Goal: Task Accomplishment & Management: Complete application form

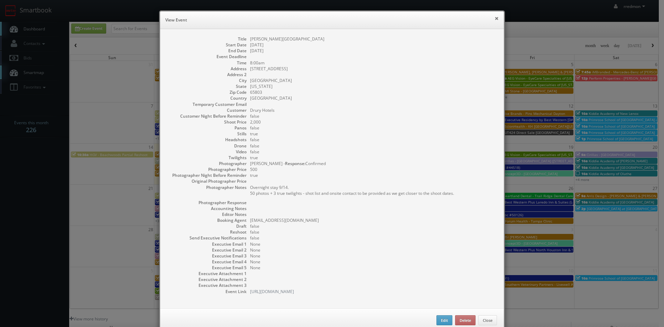
click at [495, 18] on button "×" at bounding box center [497, 18] width 4 height 5
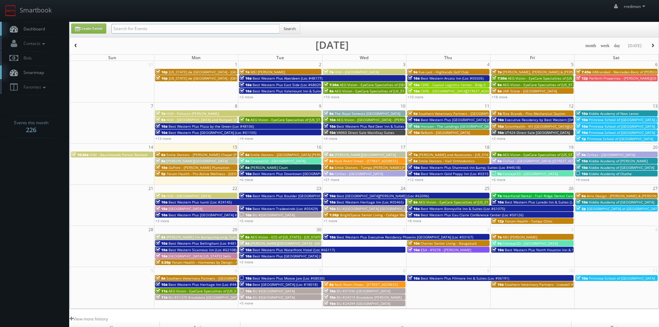
click at [243, 30] on input "text" at bounding box center [195, 29] width 168 height 10
type input "lordae"
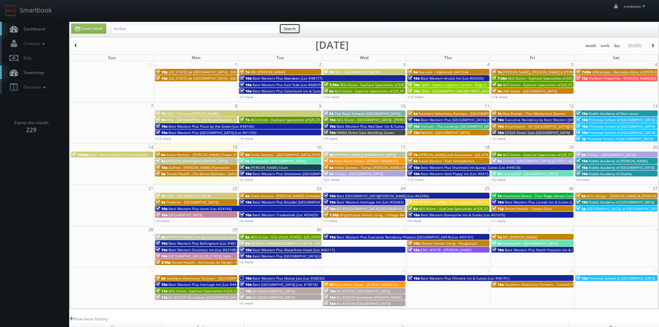
click at [298, 27] on button "Search" at bounding box center [289, 29] width 21 height 10
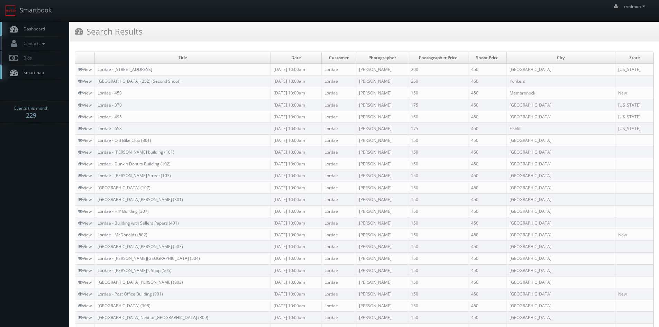
click at [41, 29] on span "Dashboard" at bounding box center [32, 29] width 25 height 6
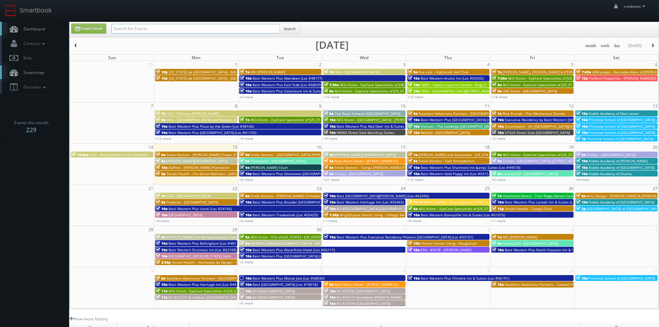
click at [186, 30] on input "text" at bounding box center [195, 29] width 168 height 10
type input "regency center"
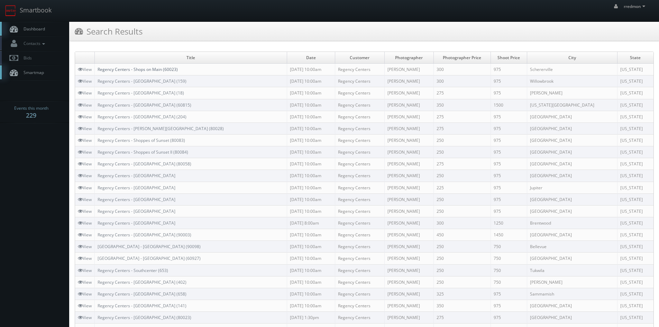
click at [159, 71] on link "Regency Centers - Shops on Main (60023)" at bounding box center [138, 69] width 80 height 6
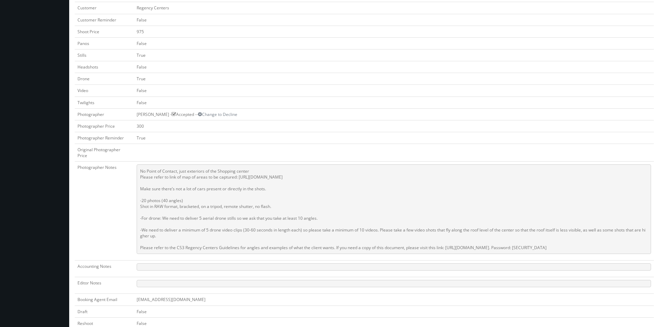
scroll to position [242, 0]
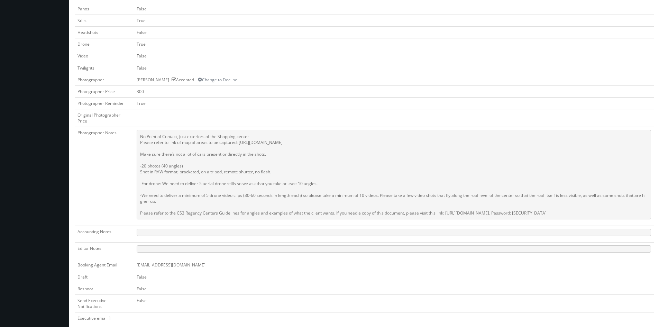
drag, startPoint x: 607, startPoint y: 214, endPoint x: 140, endPoint y: 138, distance: 472.6
click at [140, 138] on pre "No Point of Contact, just exteriors of the Shopping center Please refer to link…" at bounding box center [394, 175] width 514 height 90
copy pre "No Point of Contact, just exteriors of the Shopping center Please refer to link…"
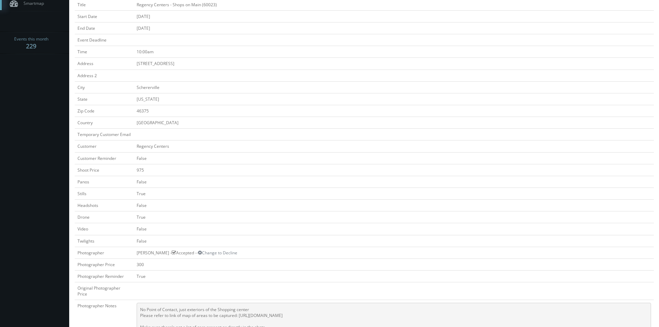
scroll to position [0, 0]
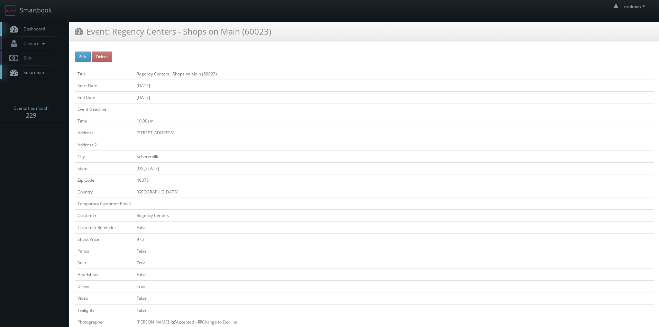
click at [38, 29] on span "Dashboard" at bounding box center [32, 29] width 25 height 6
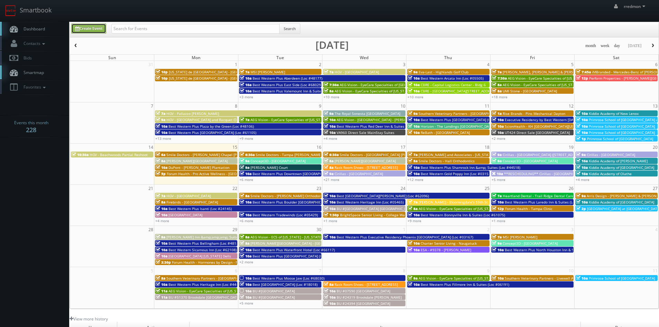
click at [90, 28] on link "Create Event" at bounding box center [88, 29] width 35 height 10
type input "[DATE]"
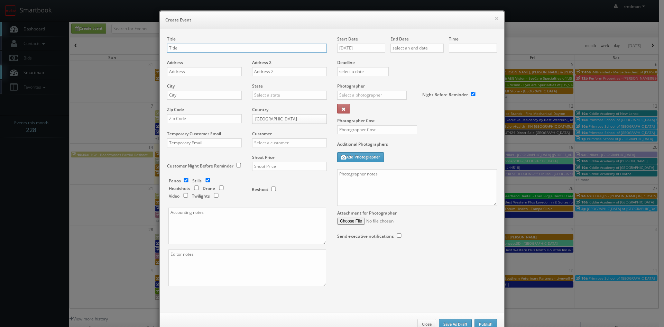
checkbox input "true"
type input "10:00am"
checkbox input "true"
type input "Lordae - Chipotle Building"
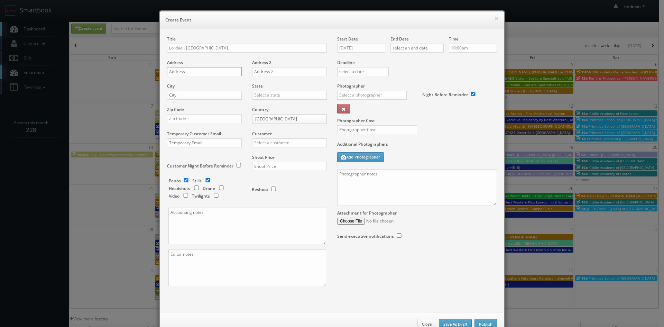
click at [222, 72] on input "text" at bounding box center [204, 71] width 75 height 9
paste input "1316-1325 Metropolitan Ave/31 Hugh J Grant Circle"
type input "1316-1325 Metropolitan Ave/31 Hugh J Grant Circle"
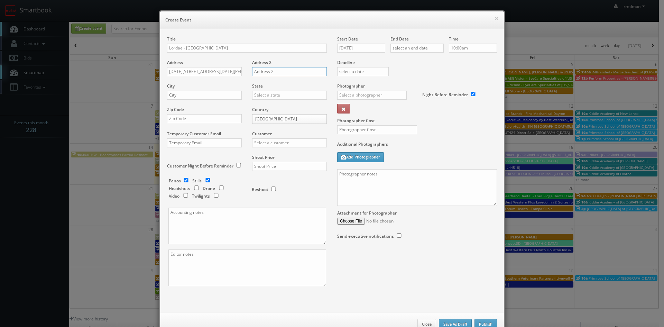
click at [288, 72] on input "text" at bounding box center [289, 71] width 75 height 9
type input "B"
click at [212, 96] on input "text" at bounding box center [204, 95] width 75 height 9
type input "Bronx"
click at [300, 96] on input "text" at bounding box center [289, 95] width 75 height 9
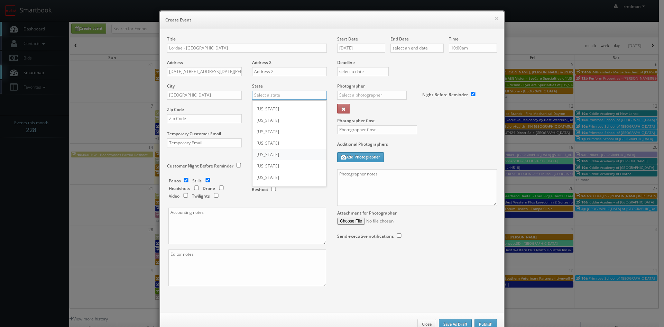
scroll to position [346, 0]
click at [294, 131] on div "New York" at bounding box center [289, 131] width 74 height 11
type input "New York"
click at [265, 142] on input "text" at bounding box center [289, 142] width 75 height 9
click at [265, 174] on div "Lordae" at bounding box center [289, 176] width 74 height 11
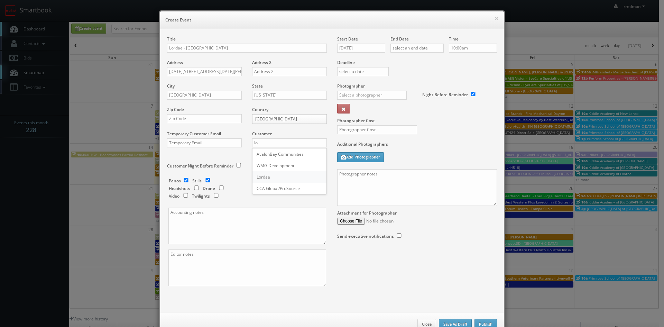
type input "Lordae"
click at [183, 181] on input "checkbox" at bounding box center [186, 180] width 10 height 4
checkbox input "false"
click at [264, 166] on input "text" at bounding box center [289, 166] width 75 height 9
type input "450"
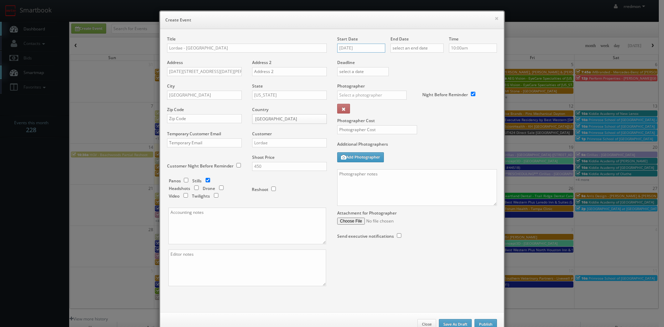
click at [368, 51] on input "09/15/2025" at bounding box center [361, 48] width 48 height 9
click at [389, 103] on td "19" at bounding box center [391, 101] width 9 height 10
type input "09/19/2025"
click at [402, 46] on input "text" at bounding box center [416, 48] width 53 height 9
click at [443, 102] on td "19" at bounding box center [444, 101] width 9 height 10
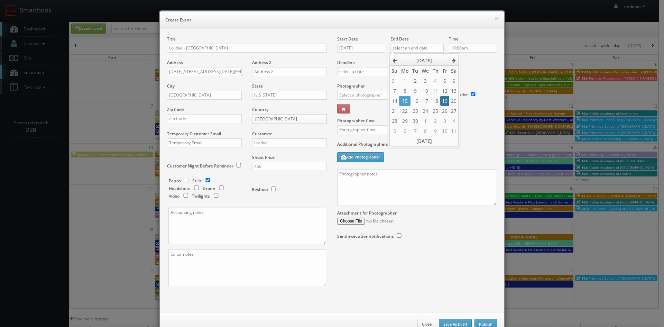
type input "09/19/2025"
click at [472, 69] on div "Deadline" at bounding box center [417, 59] width 170 height 47
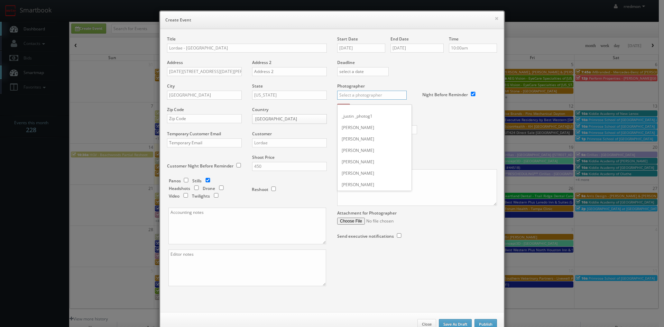
click at [354, 98] on input "text" at bounding box center [372, 95] width 70 height 9
click at [378, 136] on div "John Moore" at bounding box center [375, 133] width 74 height 11
type input "John Moore"
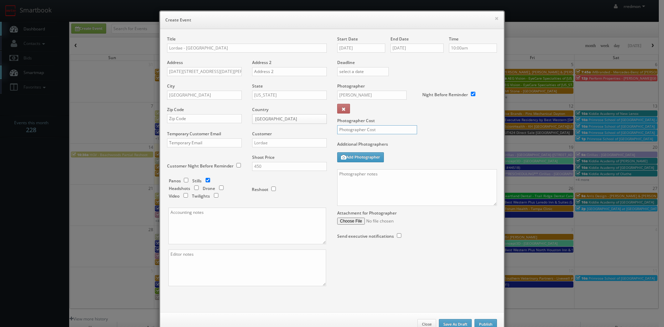
click at [389, 131] on input "text" at bounding box center [377, 129] width 80 height 9
type input "200"
click at [394, 178] on textarea at bounding box center [417, 187] width 160 height 37
paste textarea "No onsite contact. Exteriors only. Please shoot in the morning to avoid as many…"
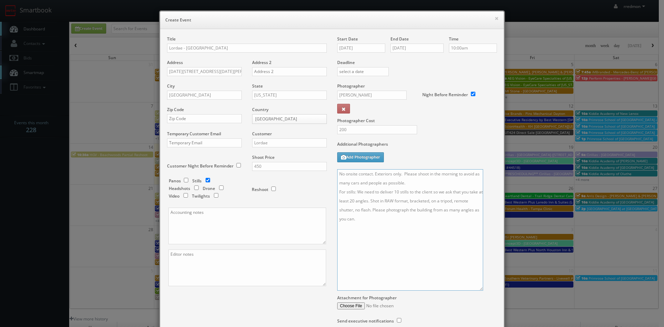
drag, startPoint x: 492, startPoint y: 204, endPoint x: 479, endPoint y: 289, distance: 85.9
click at [479, 289] on textarea "No onsite contact. Exteriors only. Please shoot in the morning to avoid as many…" at bounding box center [410, 229] width 146 height 121
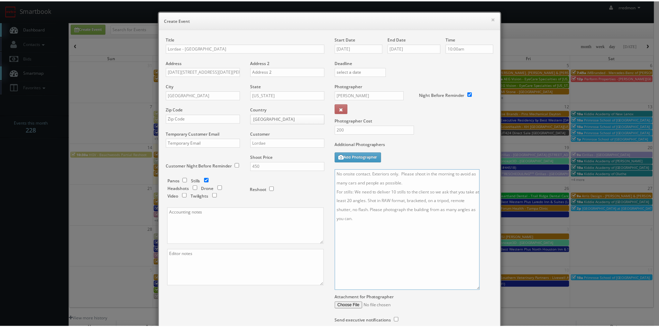
scroll to position [60, 0]
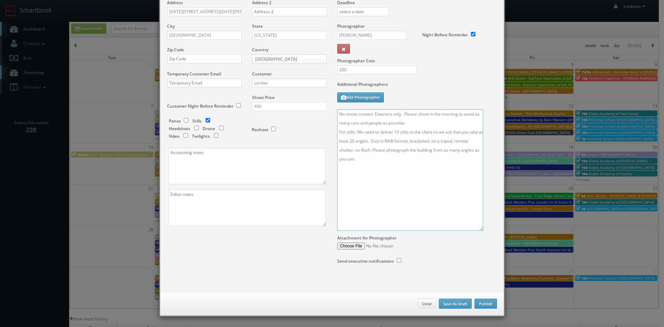
type textarea "No onsite contact. Exteriors only. Please shoot in the morning to avoid as many…"
click at [482, 304] on button "Publish" at bounding box center [485, 303] width 22 height 10
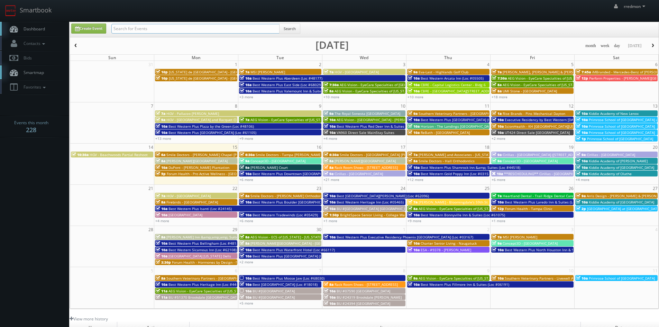
click at [232, 28] on input "text" at bounding box center [195, 29] width 168 height 10
type input "alexandra quinn"
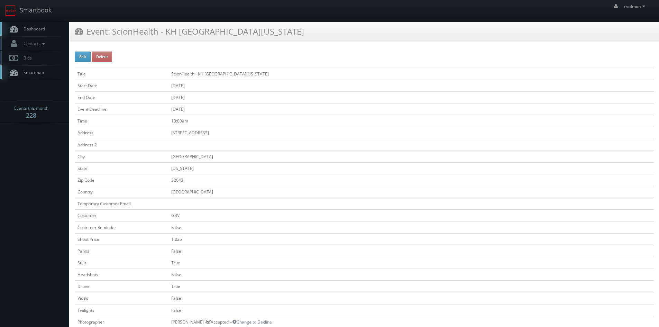
click at [39, 32] on link "Dashboard" at bounding box center [34, 29] width 69 height 14
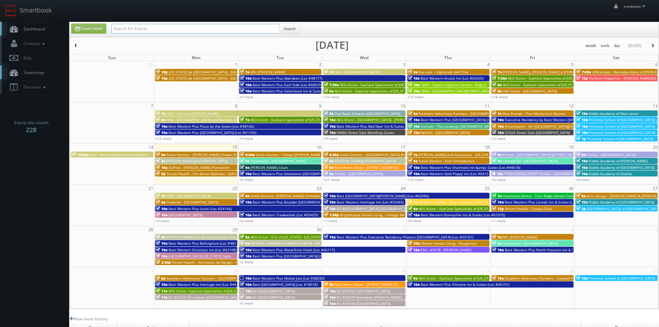
click at [147, 28] on input "text" at bounding box center [195, 29] width 168 height 10
type input "lordae"
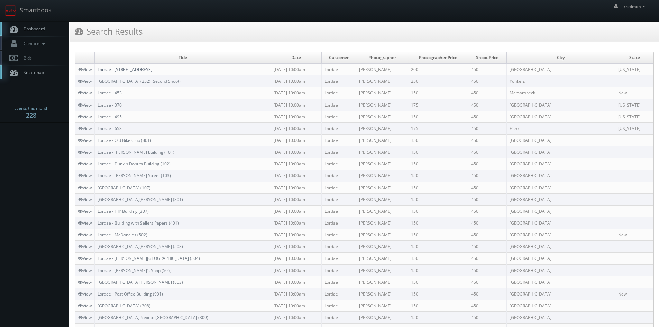
click at [133, 68] on link "Lordae - 359 E 204th Street" at bounding box center [125, 69] width 55 height 6
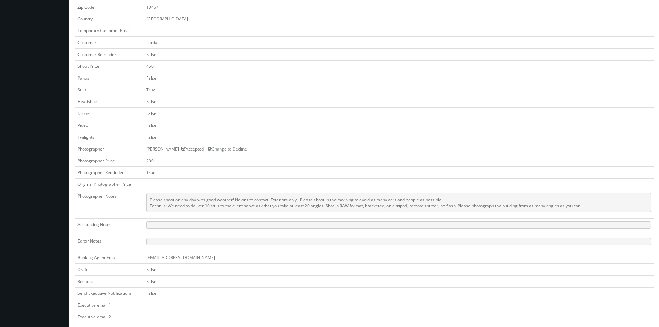
scroll to position [207, 0]
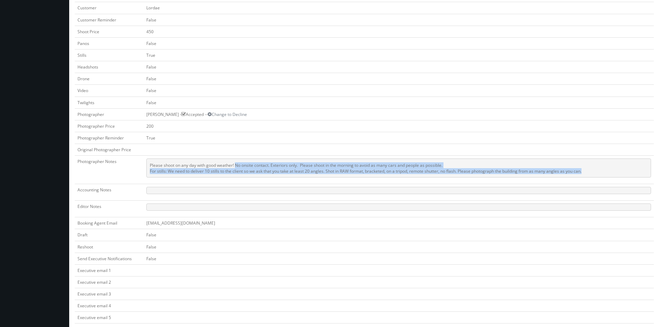
drag, startPoint x: 236, startPoint y: 166, endPoint x: 590, endPoint y: 176, distance: 354.6
click at [590, 176] on pre "Please shoot on any day with good weather! No onsite contact. Exteriors only. P…" at bounding box center [398, 167] width 505 height 19
copy pre "No onsite contact. Exteriors only. Please shoot in the morning to avoid as many…"
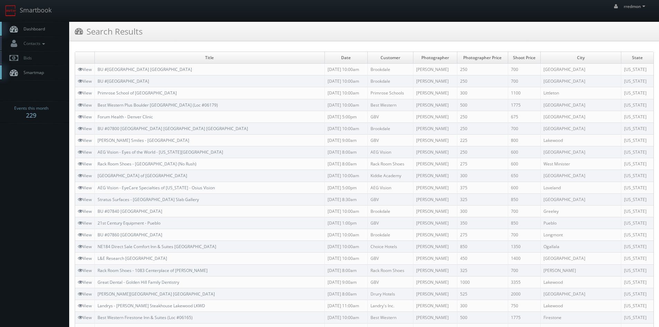
click at [47, 31] on link "Dashboard" at bounding box center [34, 29] width 69 height 14
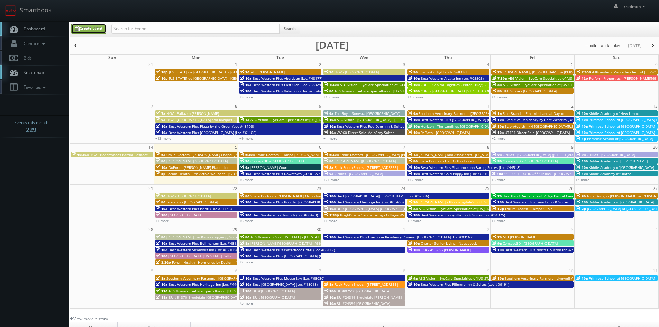
click at [88, 29] on link "Create Event" at bounding box center [88, 29] width 35 height 10
type input "09/15/2025"
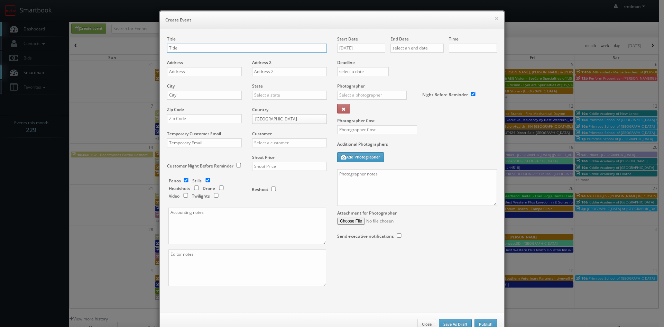
checkbox input "true"
type input "10:00am"
checkbox input "true"
type input "Landrys -"
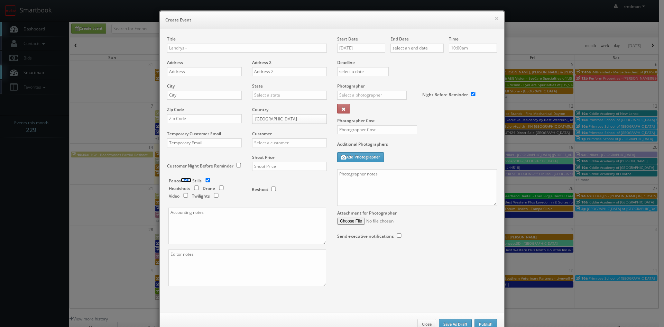
click at [183, 178] on input "checkbox" at bounding box center [186, 180] width 10 height 4
checkbox input "false"
click at [305, 168] on input "text" at bounding box center [289, 166] width 75 height 9
type input "450"
click at [242, 49] on input "Landrys -" at bounding box center [247, 48] width 160 height 9
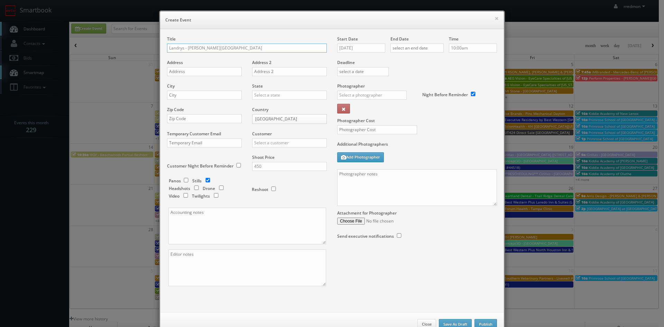
click at [205, 49] on input "Landrys - Mastro's - Irvine" at bounding box center [247, 48] width 160 height 9
click at [229, 48] on input "Landrys - Mastro's Irvine" at bounding box center [247, 48] width 160 height 9
click at [218, 48] on input "Landrys - Mastro's Irvine - MAIR" at bounding box center [247, 48] width 160 height 9
type input "Landrys - Mastro's Irvine MAIR"
click at [218, 68] on input "text" at bounding box center [204, 71] width 75 height 9
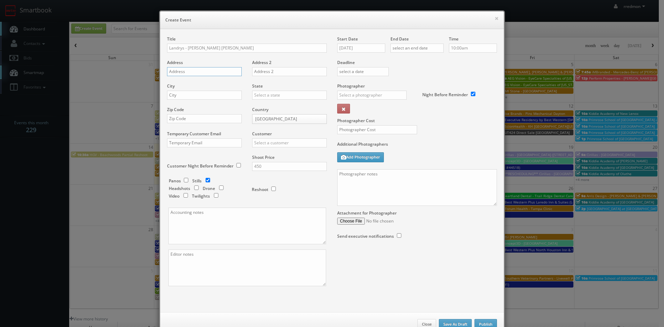
paste input "772 Spectrum Center Drive"
type input "772 Spectrum Center Drive"
click at [221, 92] on input "text" at bounding box center [204, 95] width 75 height 9
type input "Irvine"
click at [302, 93] on input "text" at bounding box center [289, 95] width 75 height 9
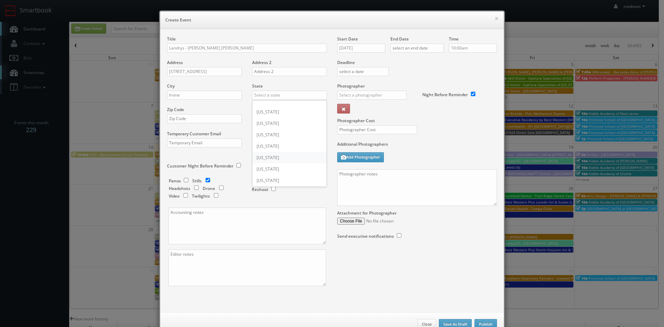
click at [283, 153] on div "California" at bounding box center [289, 157] width 74 height 11
type input "California"
click at [202, 119] on input "text" at bounding box center [204, 118] width 75 height 9
paste input "92618"
type input "92618"
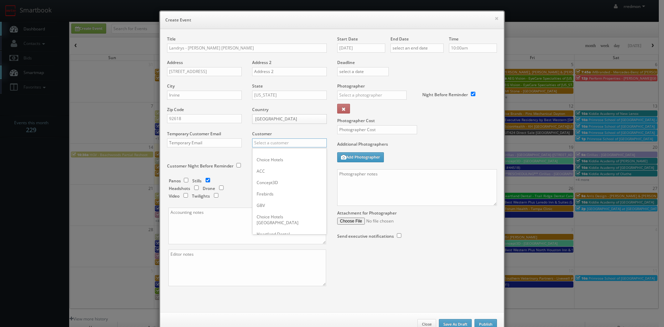
click at [283, 141] on input "text" at bounding box center [289, 142] width 75 height 9
click at [290, 205] on div "Landry's Inc." at bounding box center [289, 210] width 74 height 11
type input "Landry's Inc."
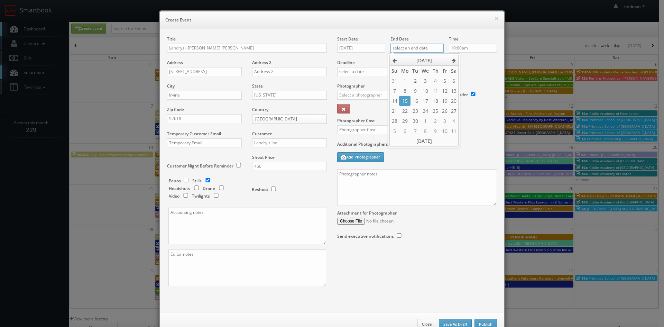
click at [420, 48] on input "text" at bounding box center [416, 48] width 53 height 9
click at [405, 100] on td "15" at bounding box center [404, 101] width 11 height 10
type input "09/15/2025"
click at [473, 61] on label "Deadline" at bounding box center [417, 62] width 170 height 6
click at [364, 49] on input "09/15/2025" at bounding box center [361, 48] width 48 height 9
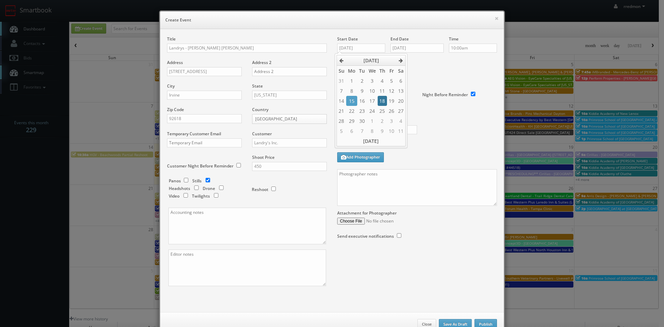
click at [384, 99] on td "18" at bounding box center [382, 101] width 9 height 10
type input "09/18/2025"
click at [406, 46] on input "09/15/2025" at bounding box center [416, 48] width 53 height 9
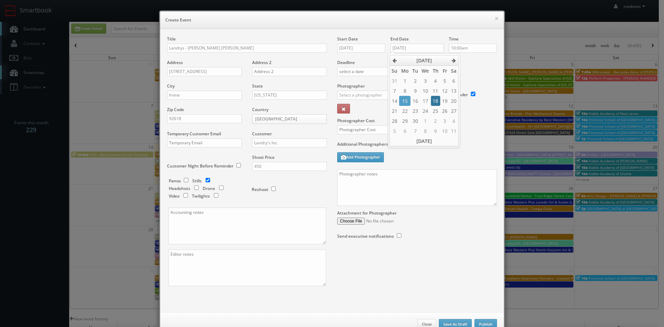
click at [439, 102] on td "18" at bounding box center [435, 101] width 9 height 10
type input "09/18/2025"
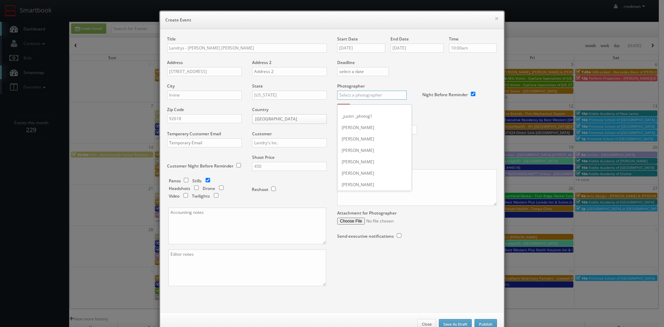
click at [364, 95] on input "text" at bounding box center [372, 95] width 70 height 9
click at [380, 113] on div "Terry Howick" at bounding box center [375, 110] width 74 height 11
type input "Terry Howick"
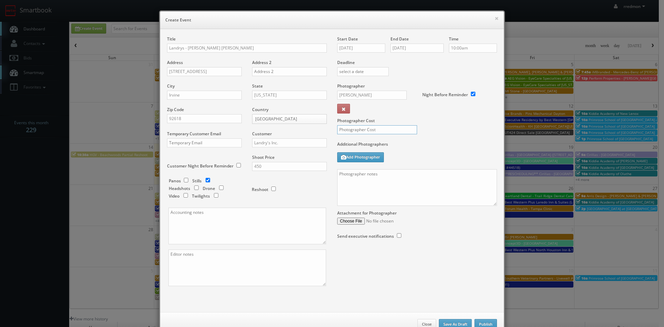
click at [370, 131] on input "text" at bounding box center [377, 129] width 80 height 9
type input "250"
click at [402, 182] on textarea at bounding box center [417, 187] width 160 height 37
click at [246, 47] on input "Landrys - Mastro's Irvine MAIR" at bounding box center [247, 48] width 160 height 9
click at [397, 183] on textarea at bounding box center [417, 187] width 160 height 37
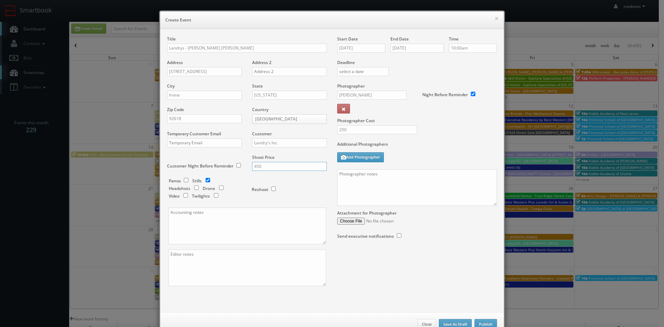
drag, startPoint x: 271, startPoint y: 168, endPoint x: 229, endPoint y: 167, distance: 42.2
click at [229, 167] on div "Title Landrys - Mastro's Irvine MAIR Address 772 Spectrum Center Drive Address …" at bounding box center [247, 167] width 170 height 262
type input "1,200"
click at [231, 212] on textarea at bounding box center [247, 225] width 158 height 37
click at [244, 48] on input "Landrys - Mastro's Irvine MAIR" at bounding box center [247, 48] width 160 height 9
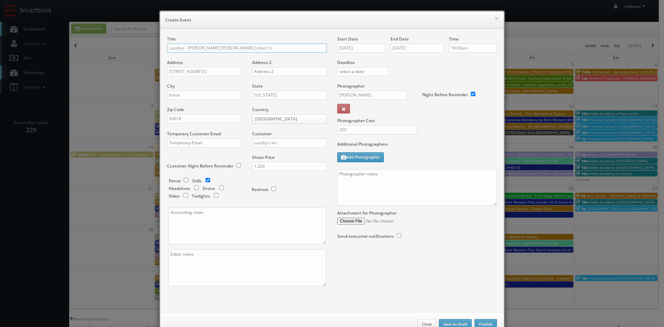
type input "Landrys - Mastro's Irvine MAIR (shoot 1)"
click at [217, 226] on textarea at bounding box center [247, 225] width 158 height 37
type textarea "Split shoot - $450 for 5 photos from shoot 1 and $750 for 10 photos + google to…"
click at [255, 259] on textarea at bounding box center [247, 267] width 158 height 37
type textarea "Split shoot! 5 photos from shoot 1 and 10 photos + google tour from shoot 2 on …"
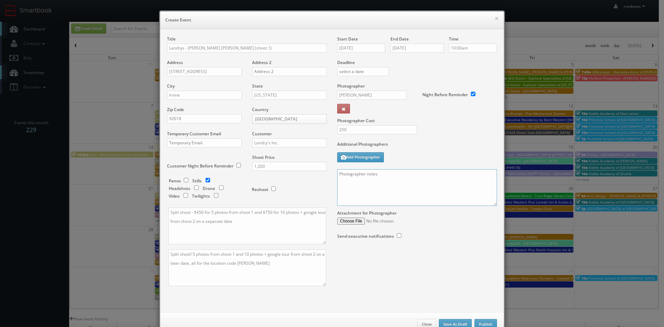
click at [381, 181] on textarea at bounding box center [417, 187] width 160 height 37
type textarea "S"
type textarea "A"
click at [339, 193] on textarea "SPLIT SHOOT: 5 photos for shoot 1 and 10 photos + google tour for shoot 2 on a …" at bounding box center [417, 187] width 160 height 37
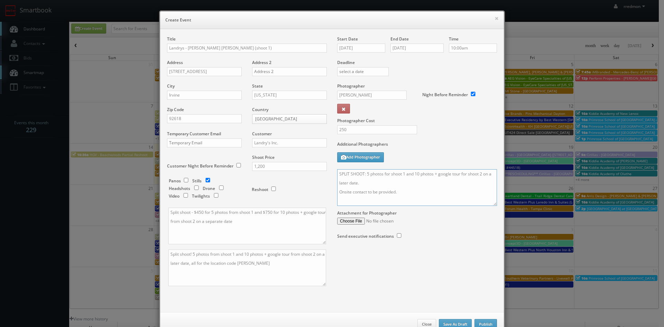
paste textarea "We need to deliver __ stills to the client so we ask that you take at least __ …"
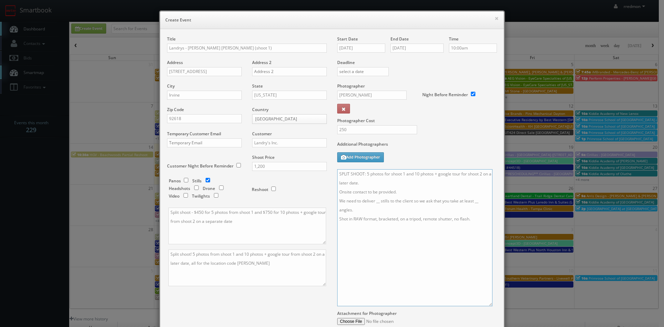
drag, startPoint x: 492, startPoint y: 203, endPoint x: 384, endPoint y: 210, distance: 108.8
click at [487, 302] on textarea "SPLIT SHOOT: 5 photos for shoot 1 and 10 photos + google tour for shoot 2 on a …" at bounding box center [414, 237] width 155 height 137
drag, startPoint x: 377, startPoint y: 201, endPoint x: 388, endPoint y: 210, distance: 14.3
click at [377, 201] on textarea "SPLIT SHOOT: 5 photos for shoot 1 and 10 photos + google tour for shoot 2 on a …" at bounding box center [414, 237] width 155 height 136
click at [476, 203] on textarea "SPLIT SHOOT: 5 photos for shoot 1 and 10 photos + google tour for shoot 2 on a …" at bounding box center [414, 237] width 155 height 136
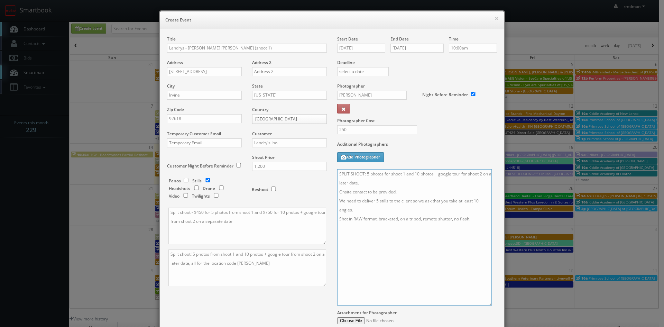
click at [363, 183] on textarea "SPLIT SHOOT: 5 photos for shoot 1 and 10 photos + google tour for shoot 2 on a …" at bounding box center [414, 237] width 155 height 136
click at [403, 200] on textarea "SPLIT SHOOT: 5 photos for shoot 1 and 10 photos + google tour for shoot 2 on a …" at bounding box center [414, 237] width 155 height 136
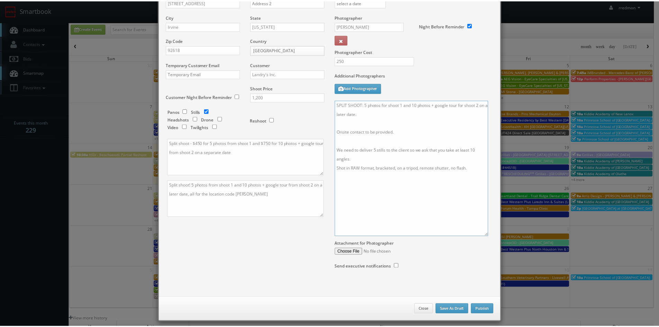
scroll to position [75, 0]
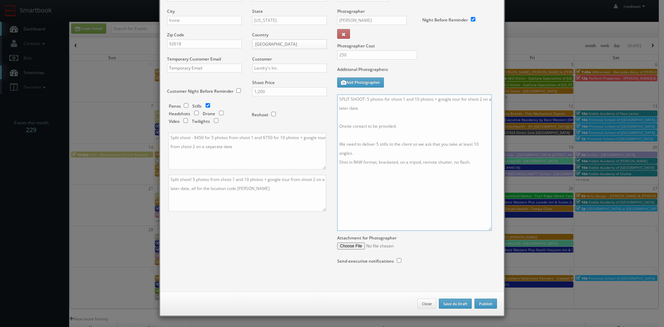
type textarea "SPLIT SHOOT: 5 photos for shoot 1 and 10 photos + google tour for shoot 2 on a …"
click at [245, 147] on textarea "Split shoot - $450 for 5 photos from shoot 1 and $750 for 10 photos + google to…" at bounding box center [247, 151] width 158 height 37
type textarea "Split shoot - $450 for 5 photos from shoot 1 and $750 for 10 photos + google to…"
click at [487, 305] on button "Publish" at bounding box center [485, 303] width 22 height 10
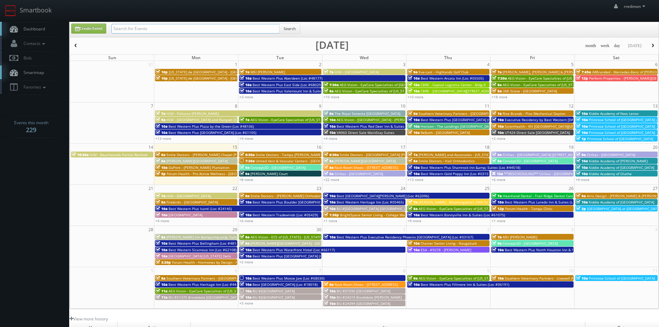
click at [216, 29] on input "text" at bounding box center [195, 29] width 168 height 10
type input "jvm"
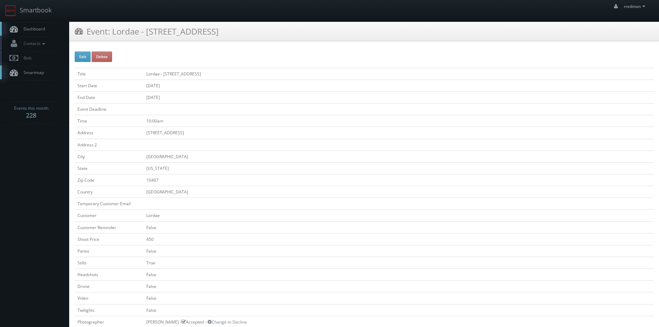
click at [43, 24] on link "Dashboard" at bounding box center [34, 29] width 69 height 14
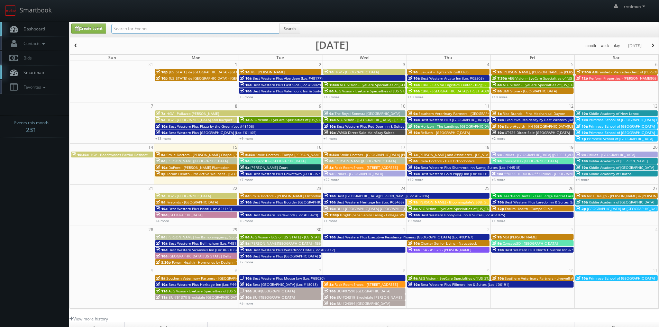
click at [149, 28] on input "text" at bounding box center [195, 29] width 168 height 10
type input "landrys"
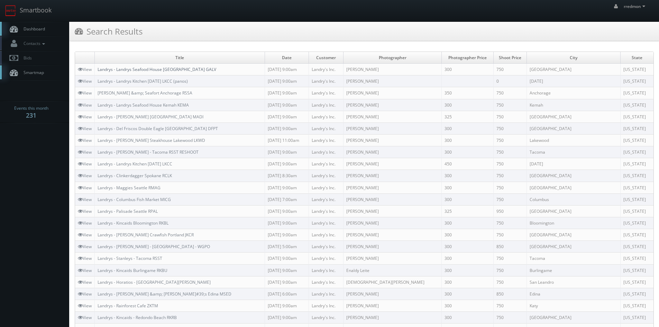
click at [162, 70] on link "Landrys - Landrys Seafood House [GEOGRAPHIC_DATA] GALV" at bounding box center [157, 69] width 119 height 6
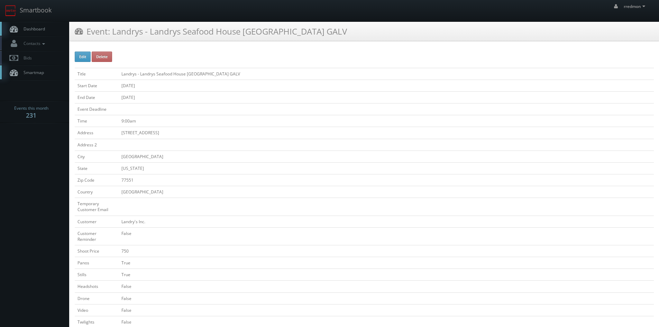
scroll to position [207, 0]
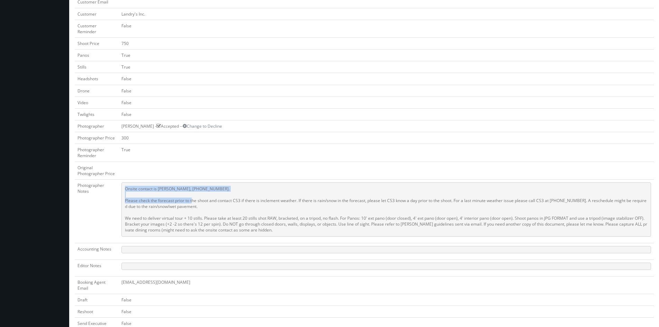
drag, startPoint x: 126, startPoint y: 190, endPoint x: 194, endPoint y: 200, distance: 68.9
click at [194, 200] on pre "Onsite contact is [PERSON_NAME], [PHONE_NUMBER]. Please check the forecast prio…" at bounding box center [385, 209] width 529 height 54
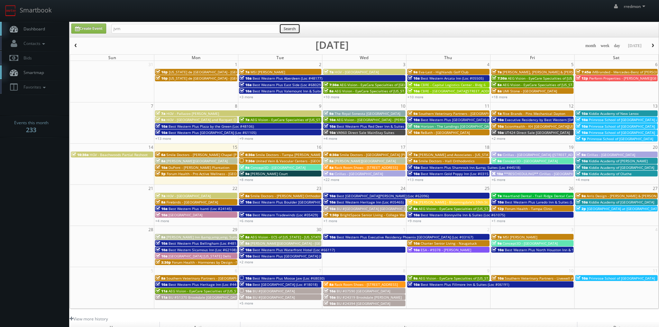
click at [295, 31] on button "Search" at bounding box center [289, 29] width 21 height 10
